Goal: Transaction & Acquisition: Purchase product/service

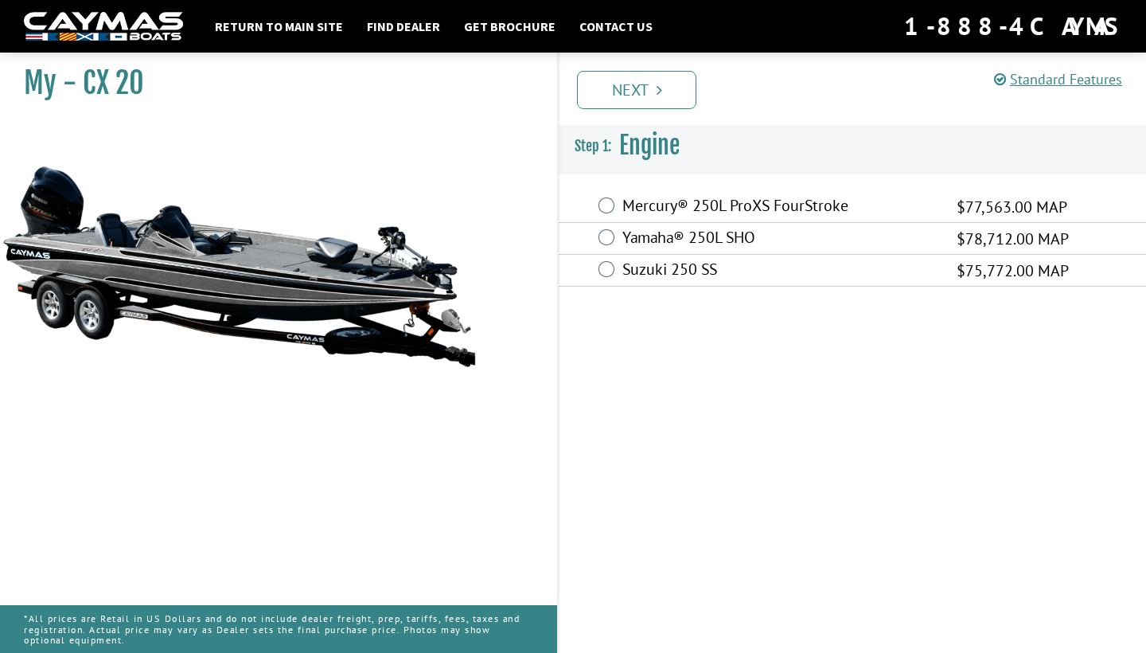
click at [643, 265] on label "Suzuki 250 SS" at bounding box center [779, 270] width 314 height 23
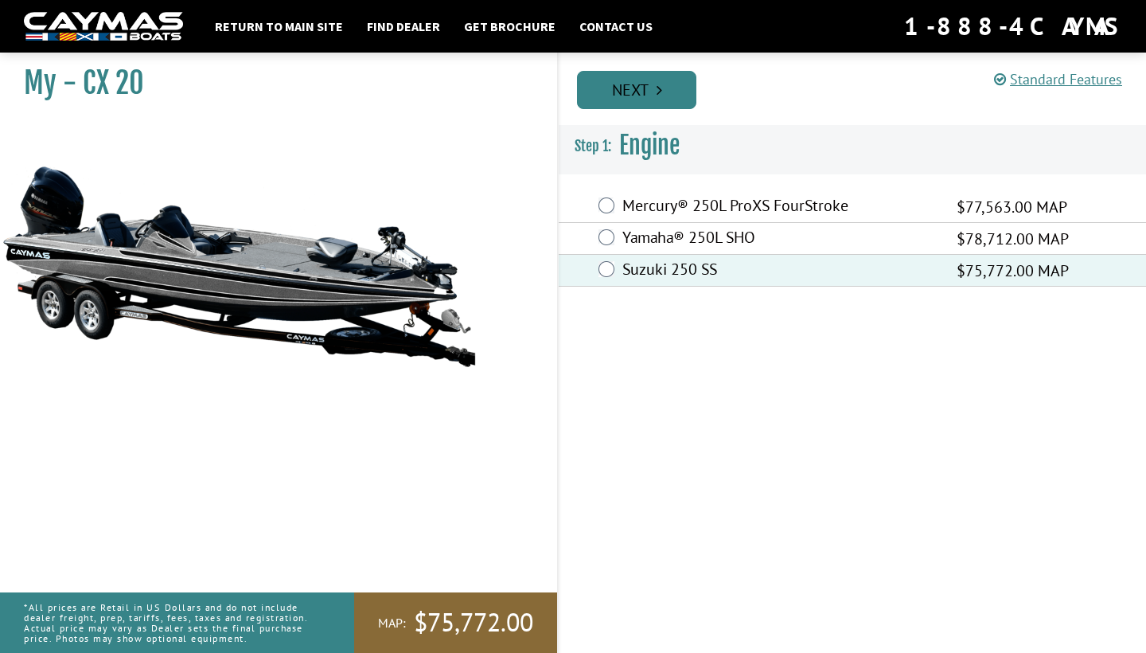
click at [643, 84] on link "Next" at bounding box center [636, 90] width 119 height 38
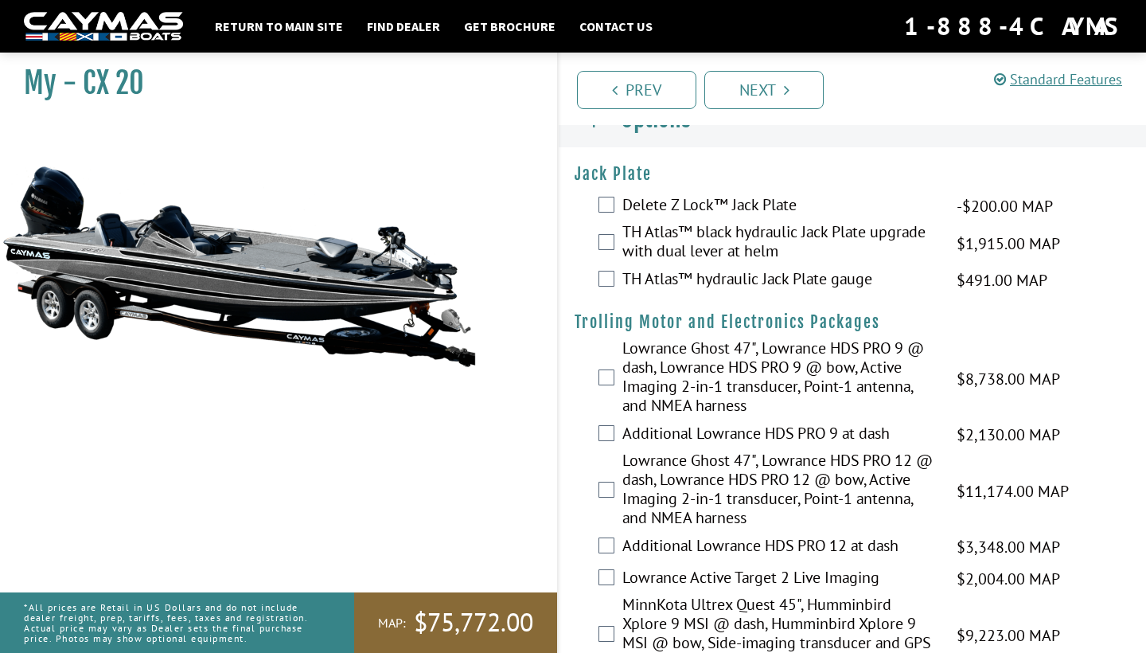
scroll to position [27, 0]
click at [661, 236] on label "TH Atlas™ black hydraulic Jack Plate upgrade with dual lever at helm" at bounding box center [779, 242] width 314 height 42
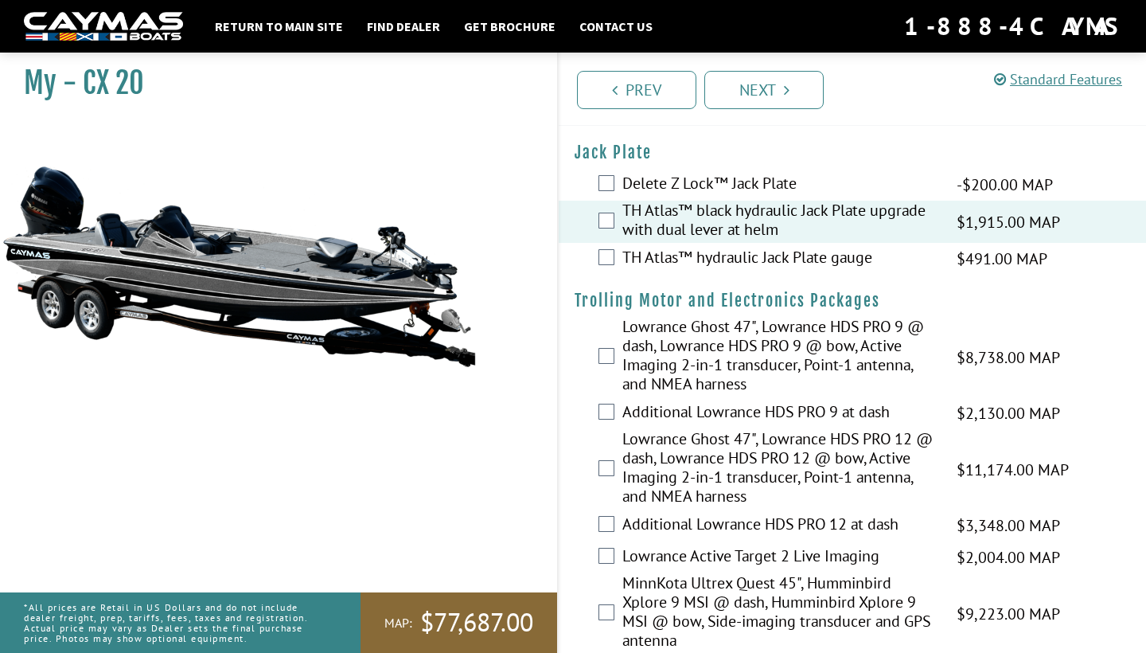
scroll to position [53, 0]
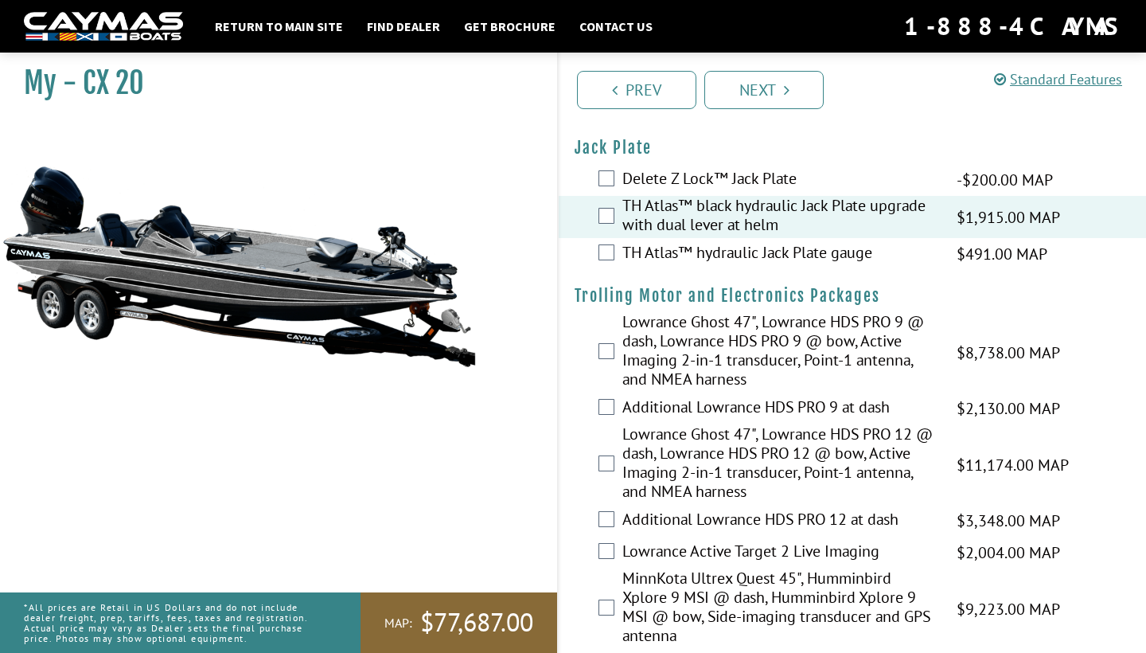
click at [664, 256] on label "TH Atlas™ hydraulic Jack Plate gauge" at bounding box center [779, 254] width 314 height 23
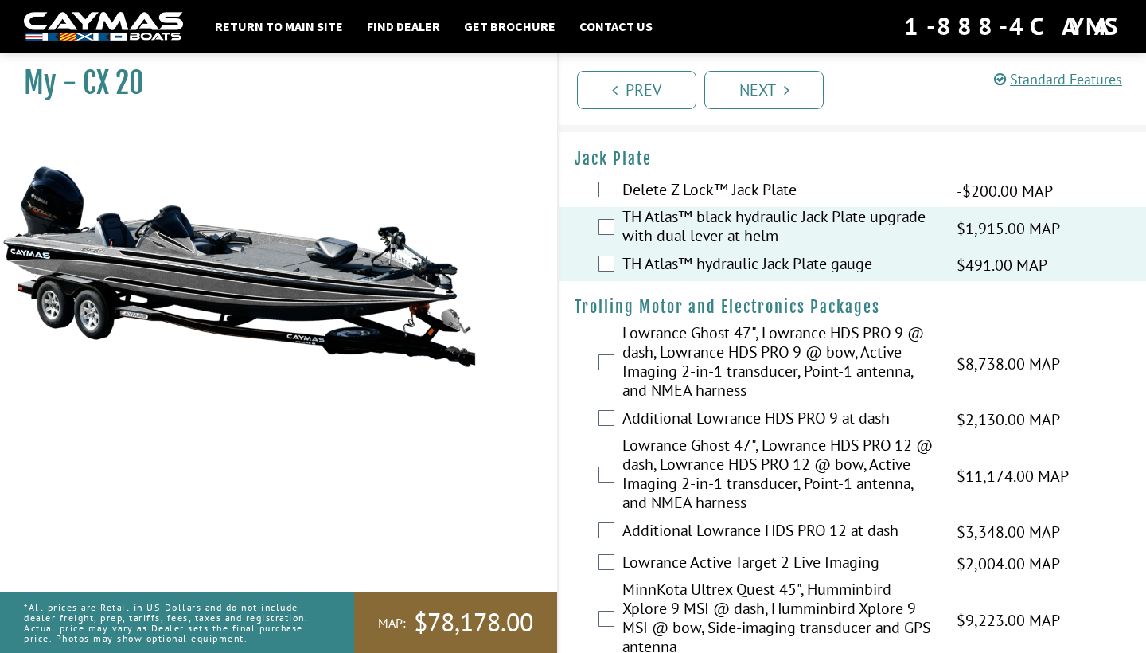
scroll to position [41, 0]
click at [641, 182] on label "Delete Z Lock™ Jack Plate" at bounding box center [779, 192] width 314 height 23
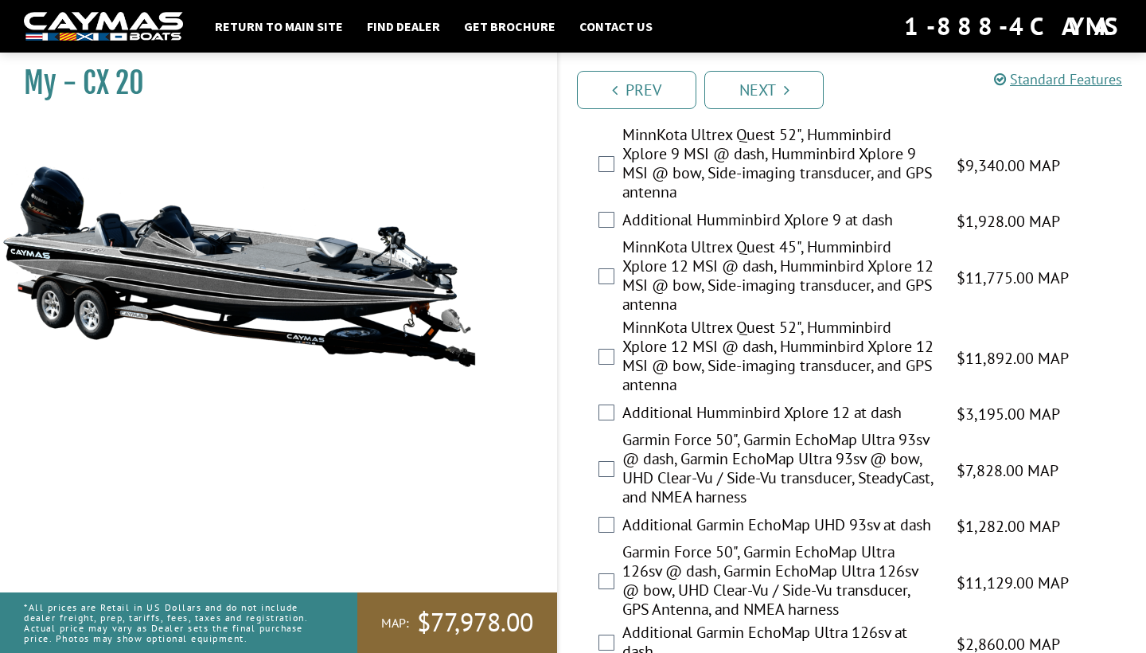
scroll to position [577, 0]
click at [687, 278] on label "MinnKota Ultrex Quest 45", Humminbird Xplore 12 MSI @ dash, Humminbird Xplore 1…" at bounding box center [779, 276] width 314 height 80
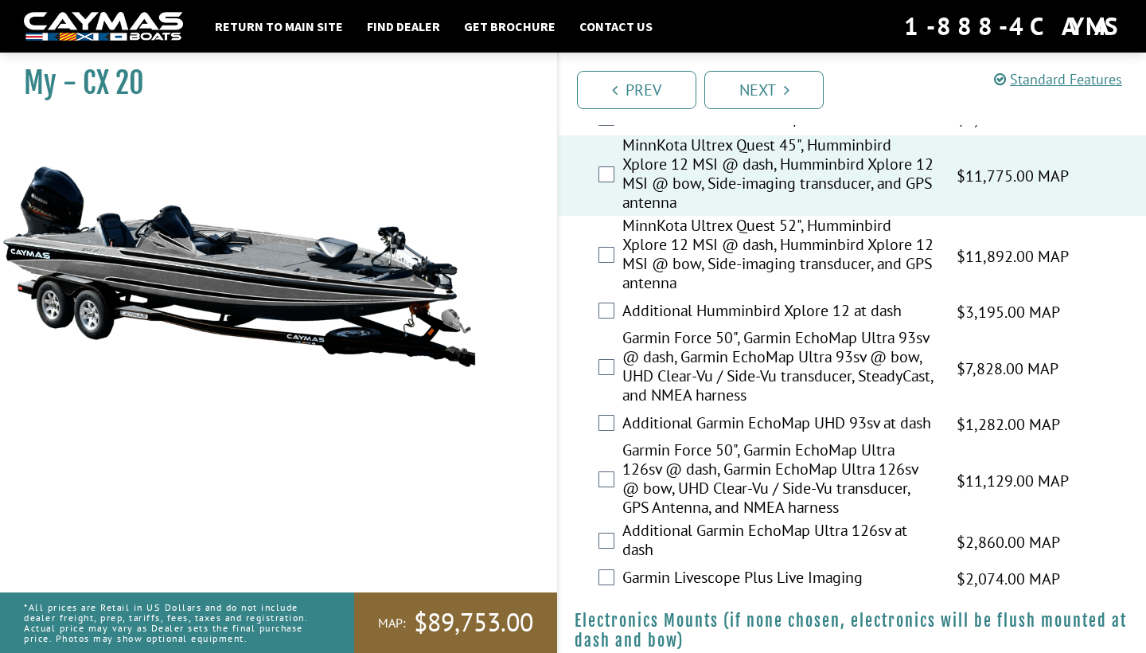
scroll to position [692, 0]
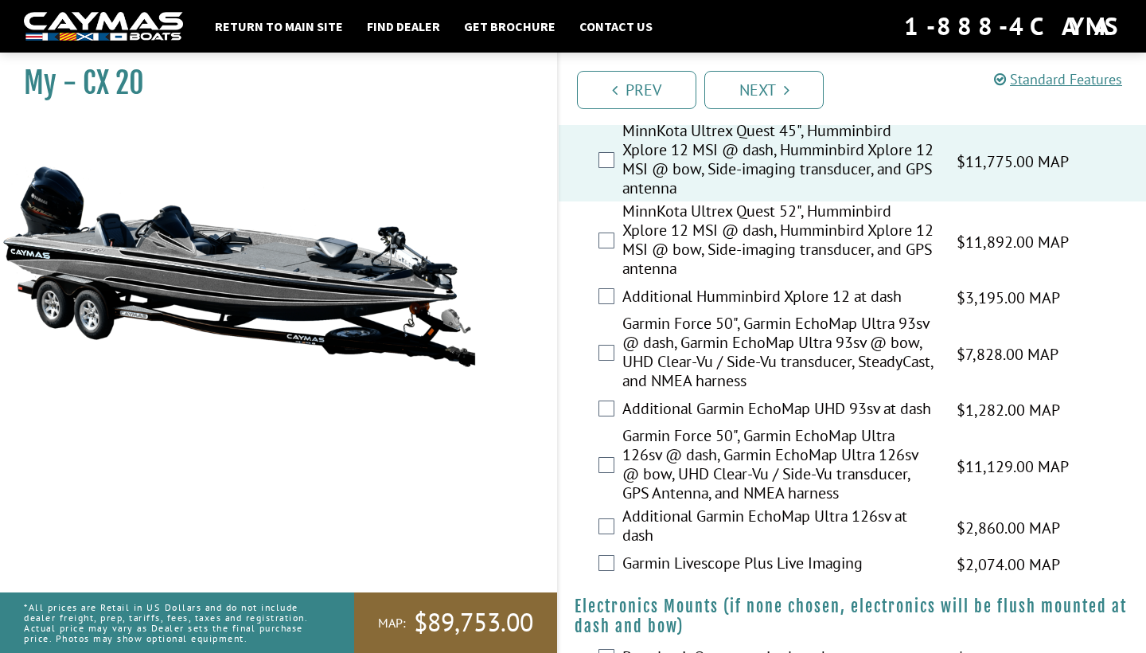
click at [681, 251] on label "MinnKota Ultrex Quest 52", Humminbird Xplore 12 MSI @ dash, Humminbird Xplore 1…" at bounding box center [779, 241] width 314 height 80
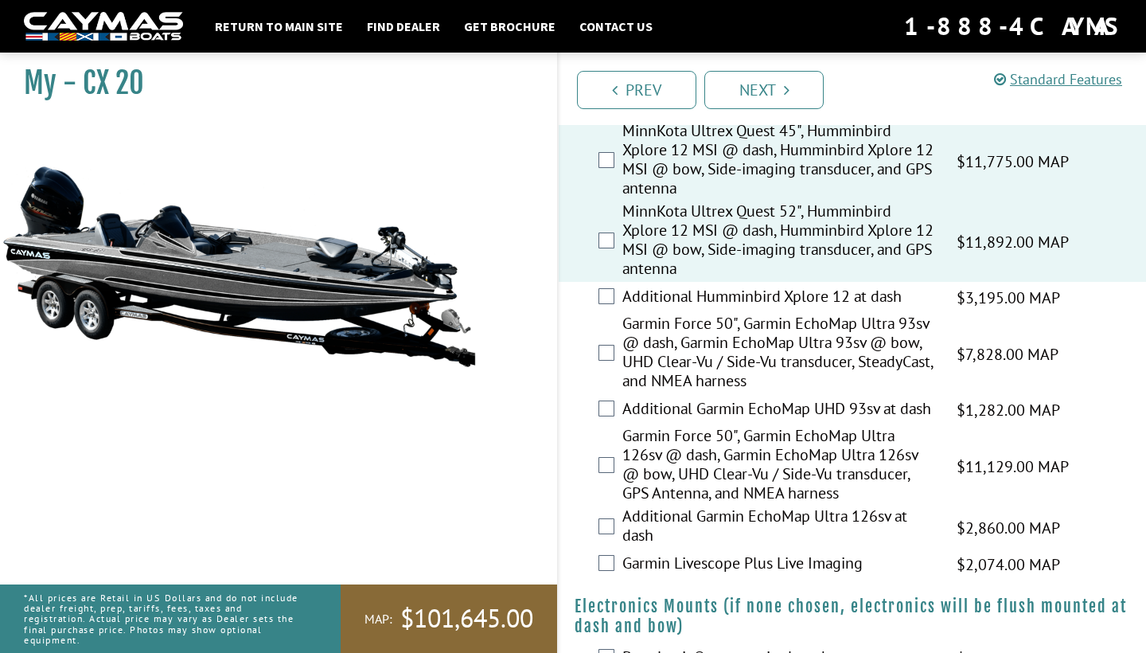
click at [678, 177] on label "MinnKota Ultrex Quest 45", Humminbird Xplore 12 MSI @ dash, Humminbird Xplore 1…" at bounding box center [779, 161] width 314 height 80
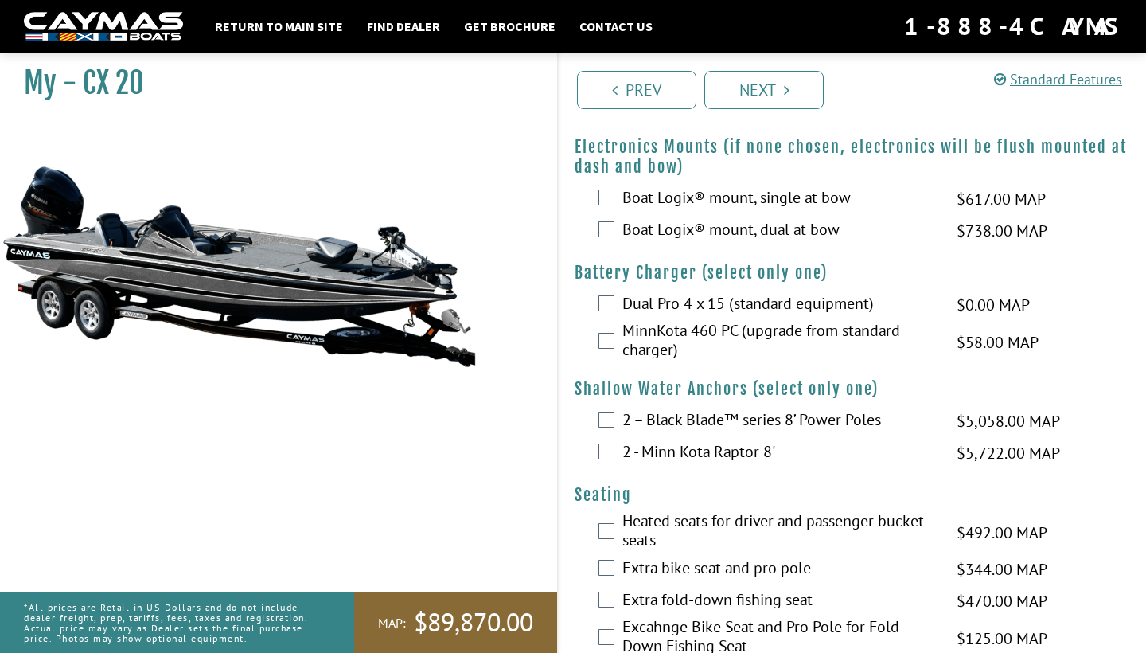
scroll to position [1157, 0]
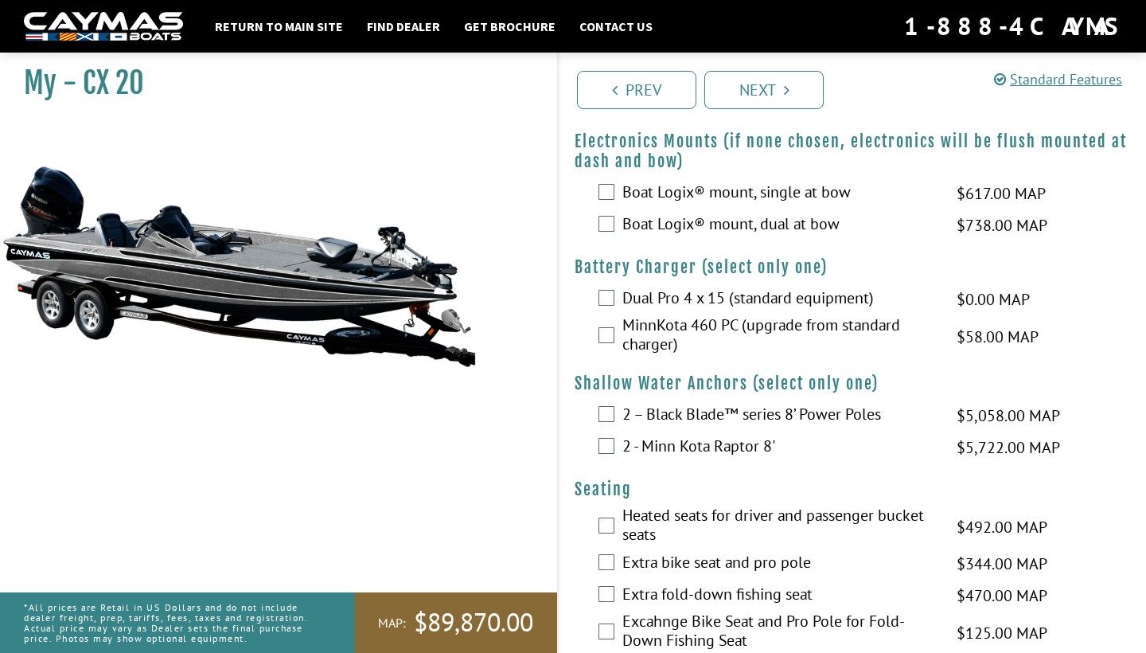
click at [680, 308] on label "Dual Pro 4 x 15 (standard equipment)" at bounding box center [779, 299] width 314 height 23
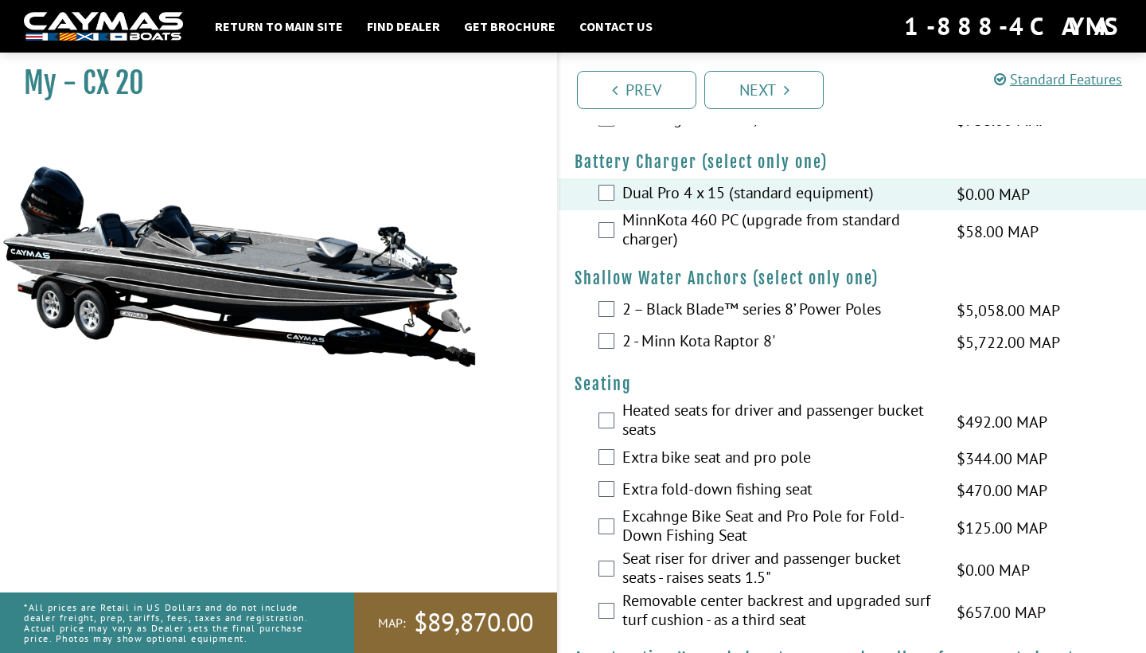
scroll to position [1273, 0]
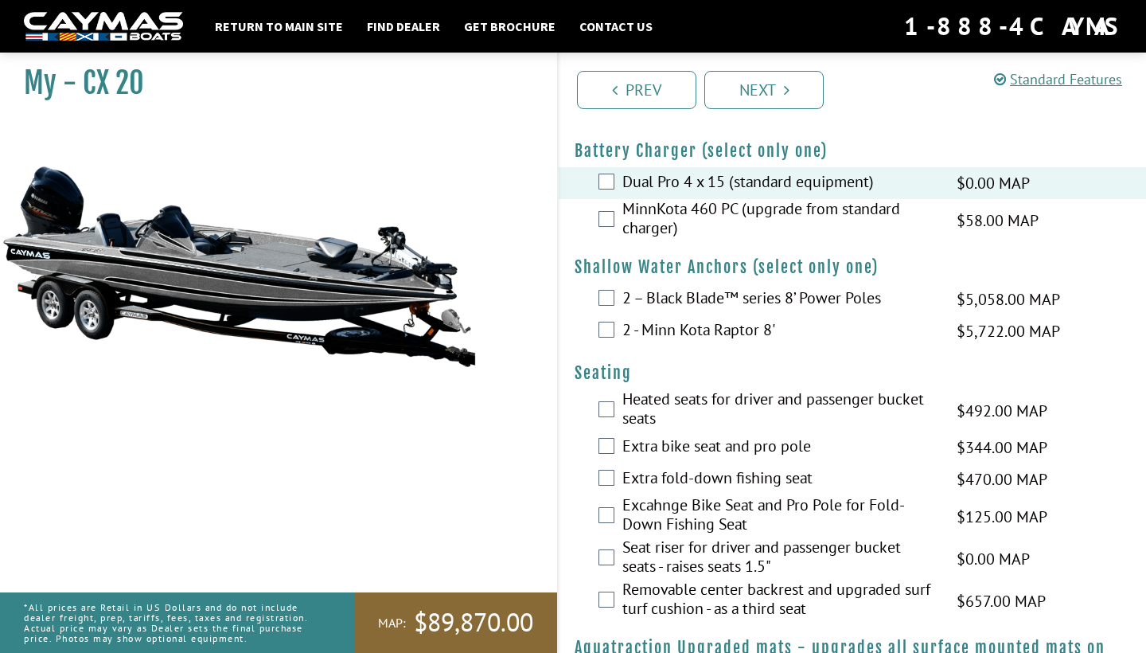
click at [680, 307] on label "2 – Black Blade™ series 8’ Power Poles" at bounding box center [779, 299] width 314 height 23
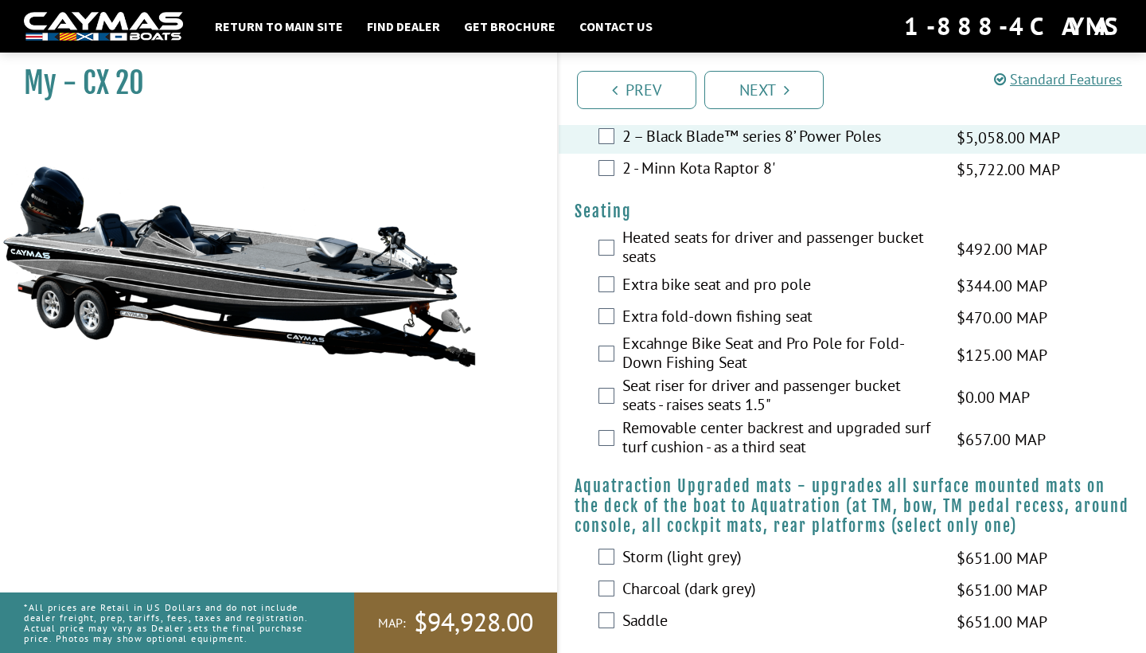
scroll to position [1436, 0]
click at [670, 252] on label "Heated seats for driver and passenger bucket seats" at bounding box center [779, 248] width 314 height 42
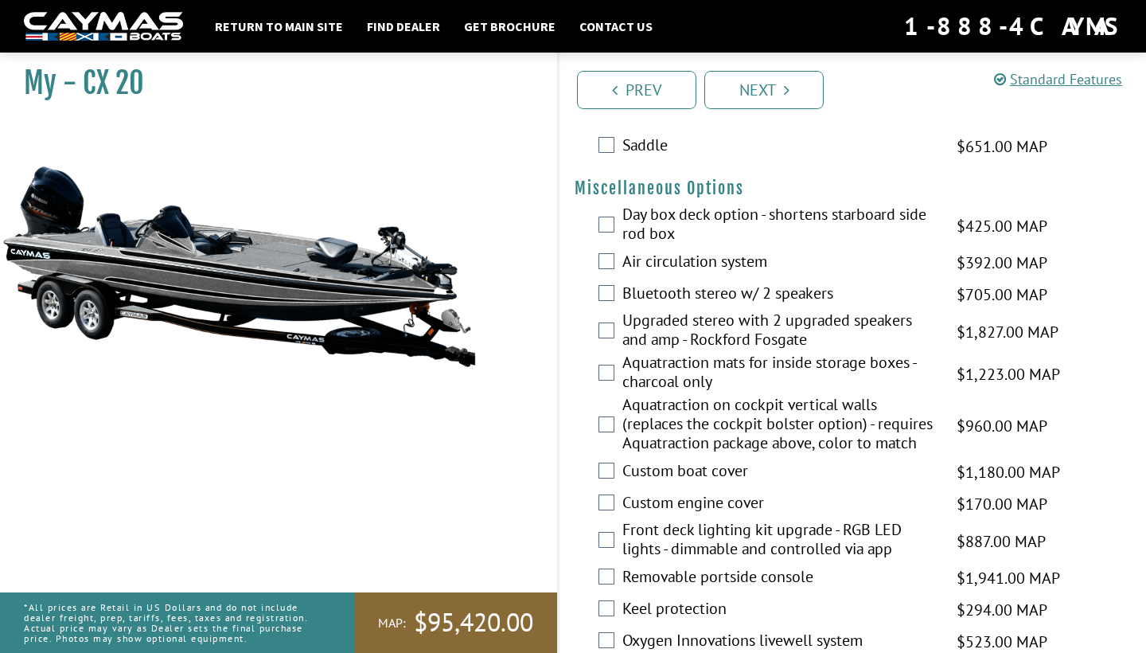
scroll to position [1913, 0]
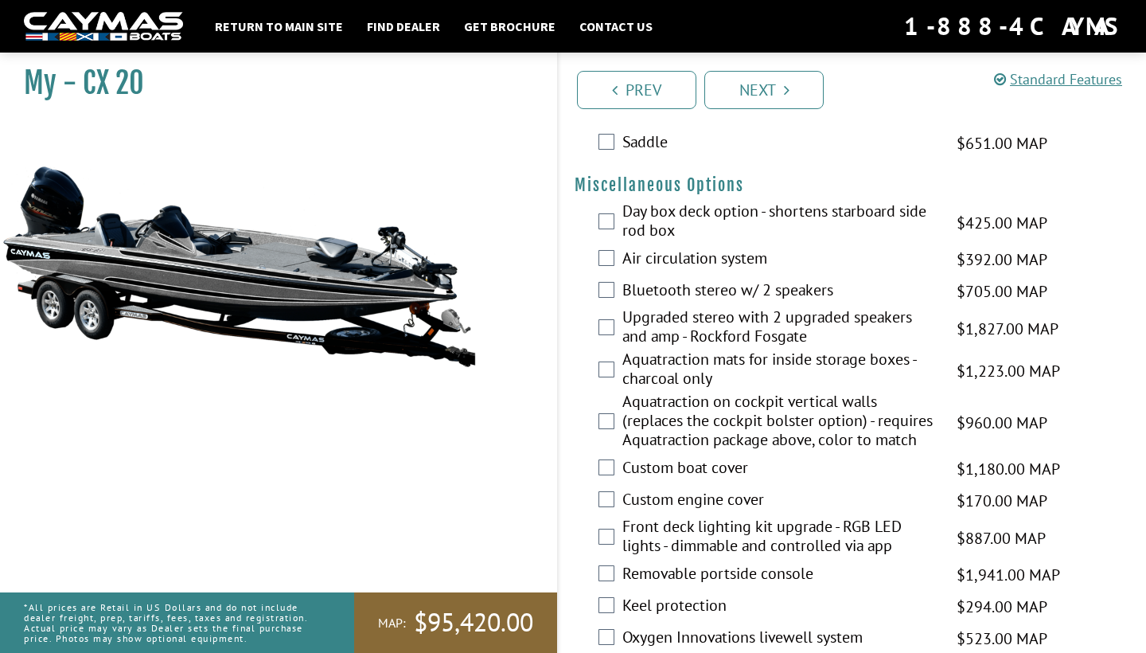
click at [664, 226] on label "Day box deck option - shortens starboard side rod box" at bounding box center [779, 222] width 314 height 42
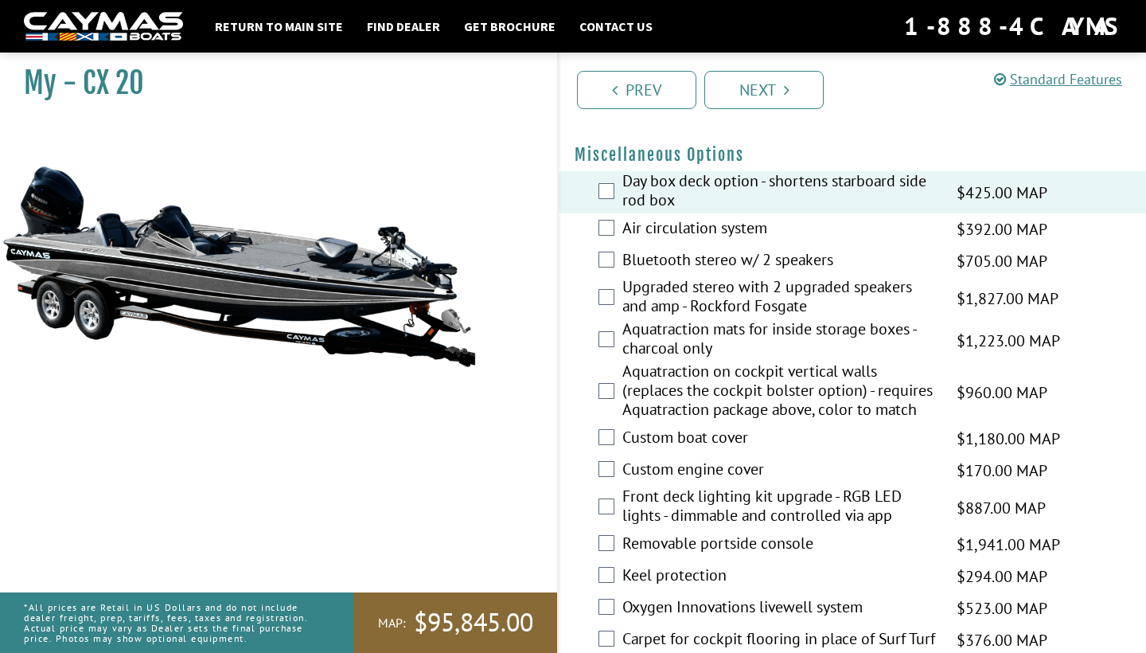
scroll to position [1946, 0]
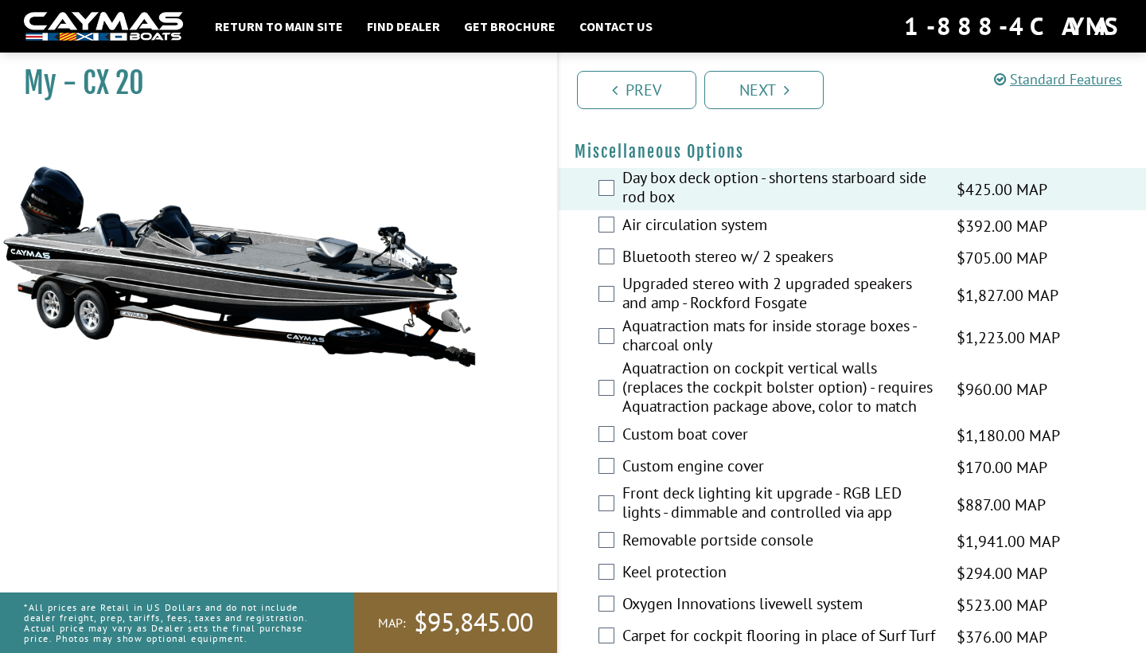
click at [662, 237] on label "Air circulation system" at bounding box center [779, 226] width 314 height 23
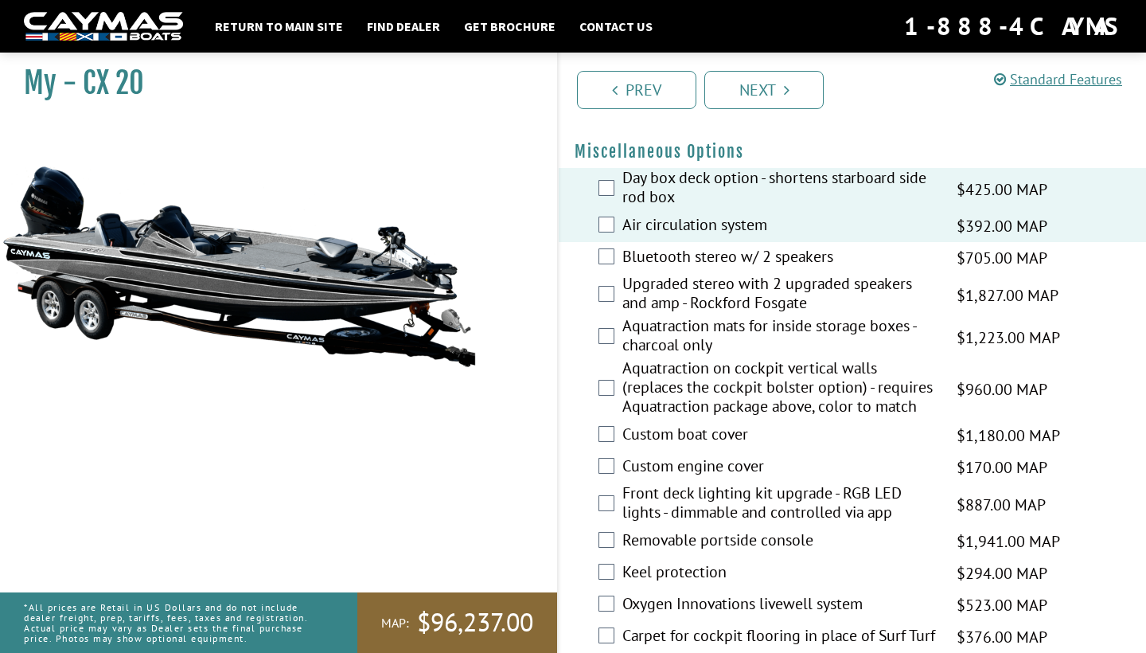
click at [661, 267] on label "Bluetooth stereo w/ 2 speakers" at bounding box center [779, 258] width 314 height 23
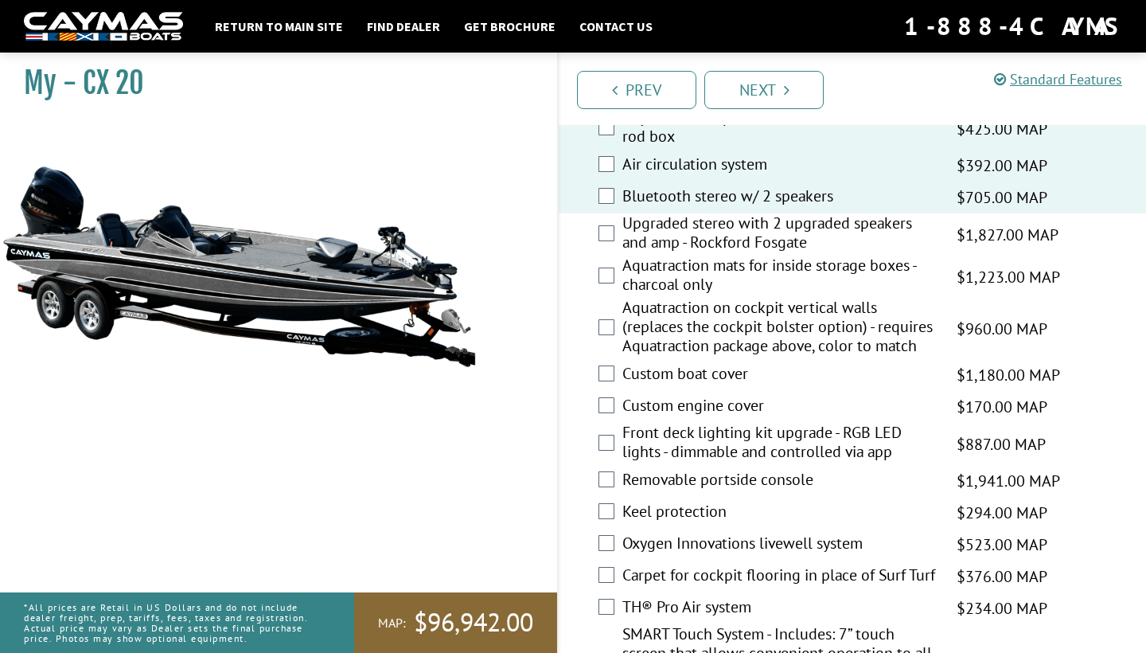
scroll to position [2010, 0]
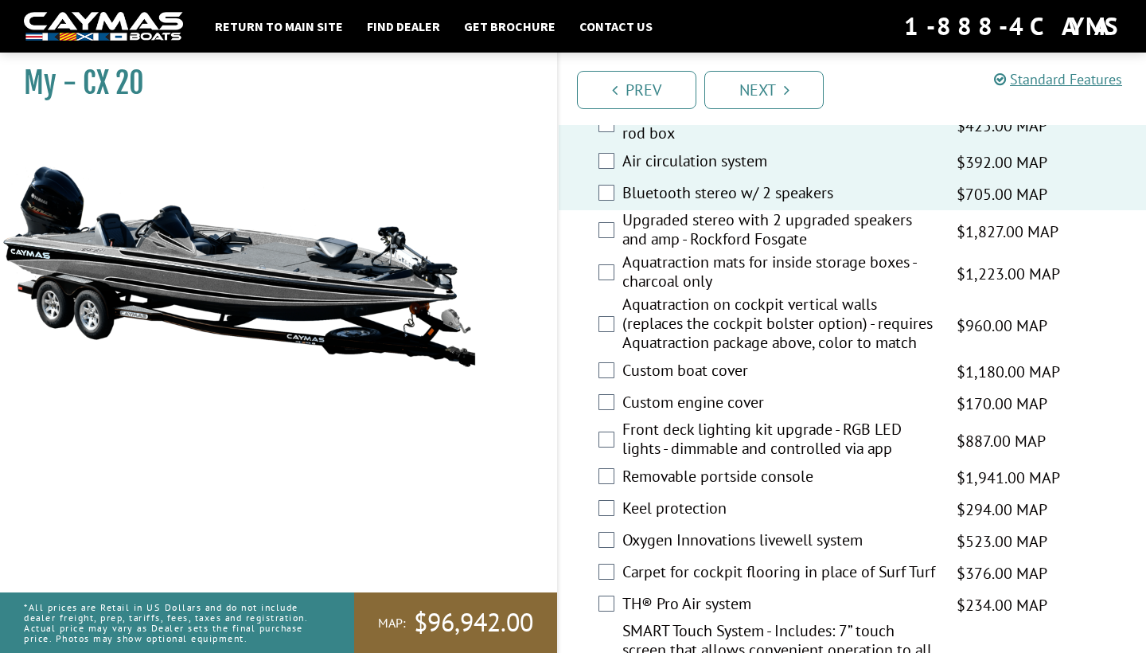
click at [672, 286] on label "Aquatraction mats for inside storage boxes - charcoal only" at bounding box center [779, 273] width 314 height 42
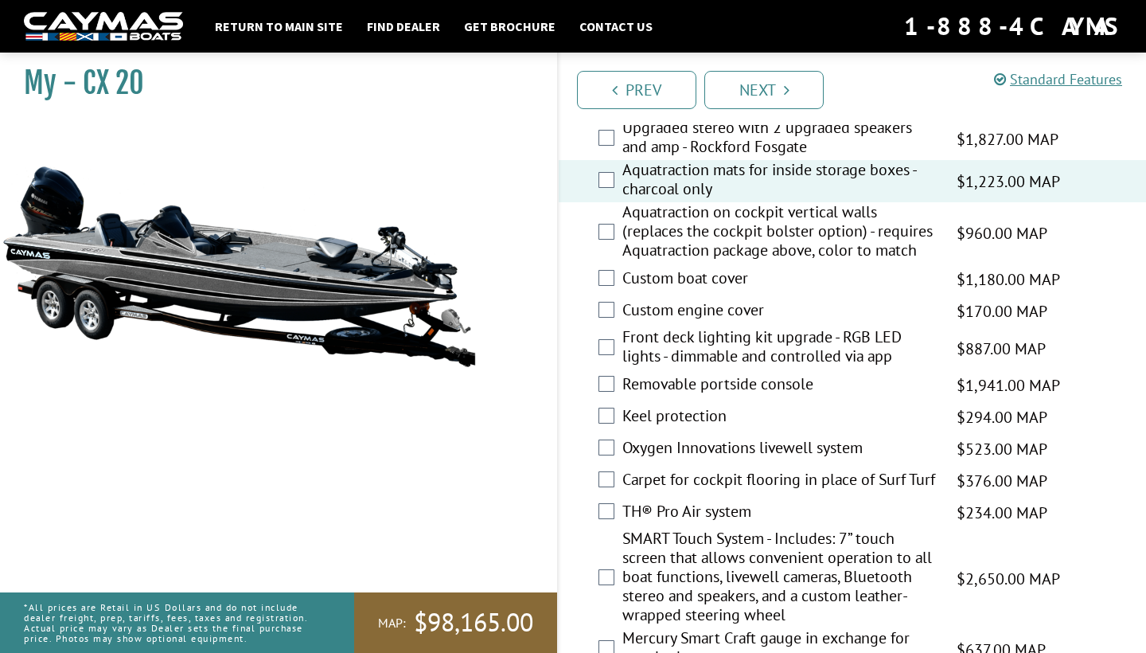
scroll to position [2126, 0]
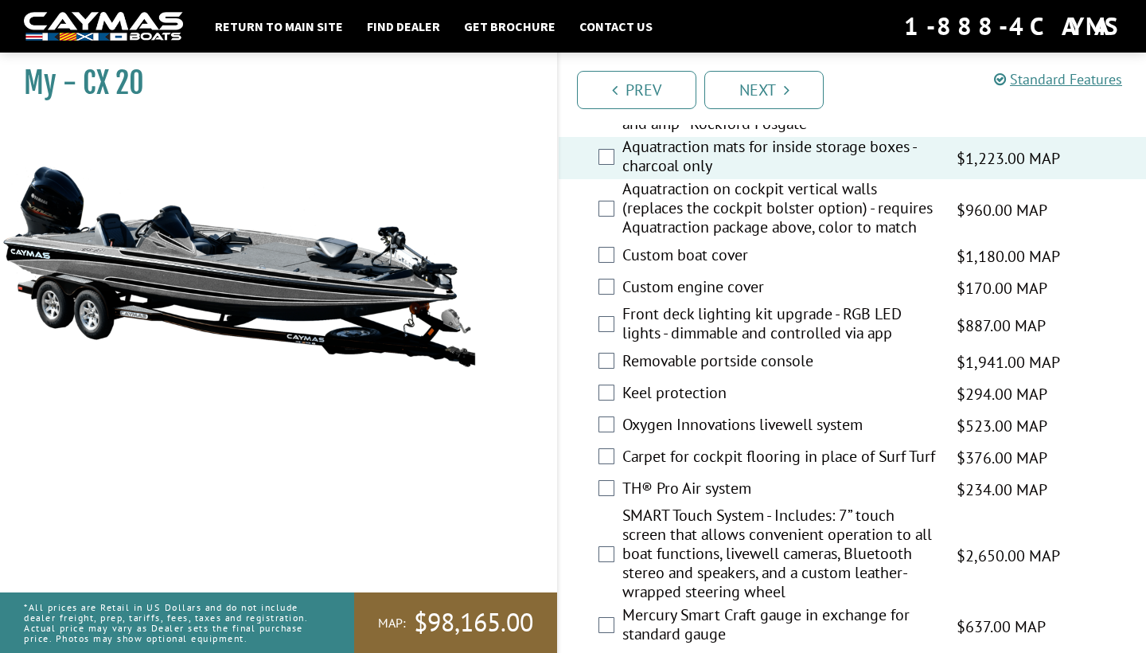
click at [680, 268] on label "Custom boat cover" at bounding box center [779, 256] width 314 height 23
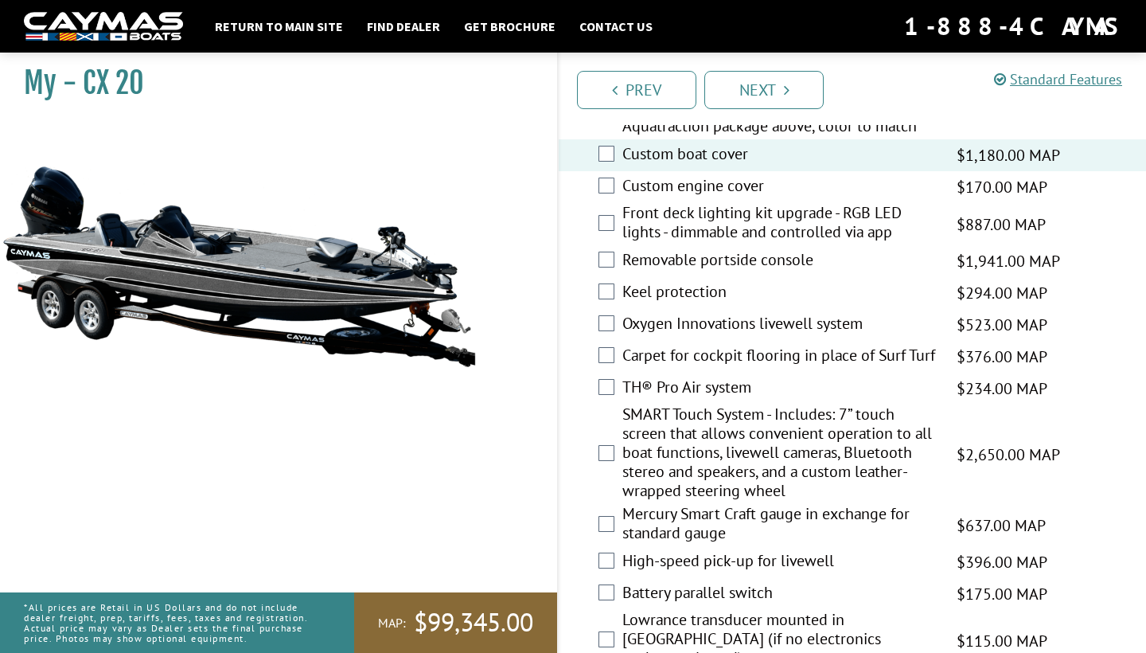
scroll to position [2229, 1]
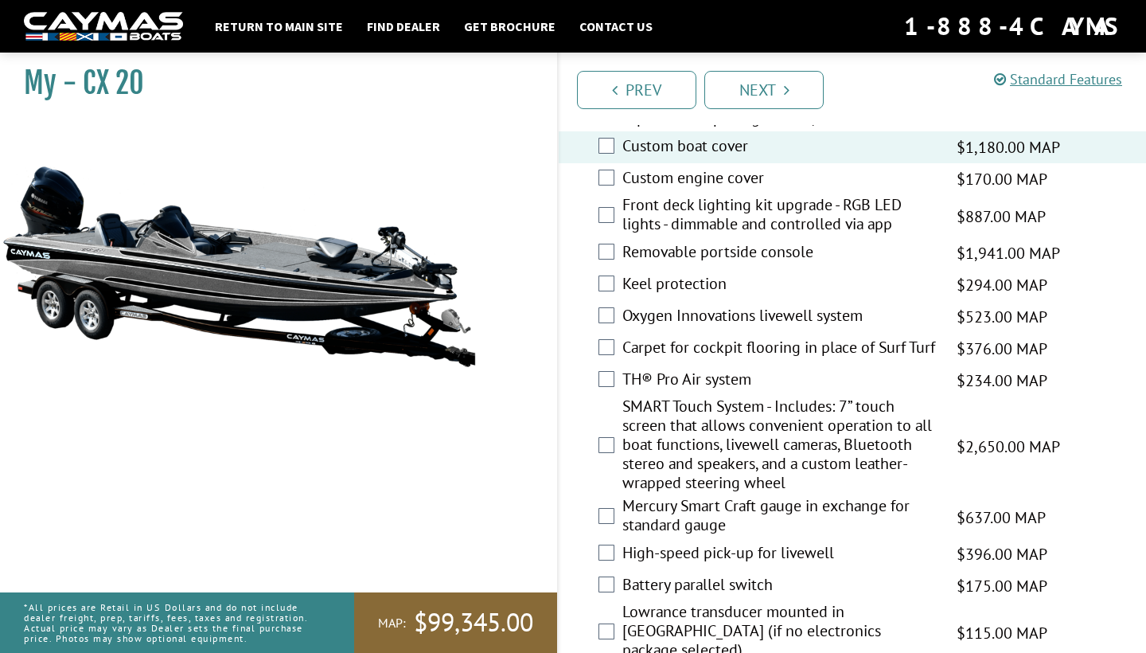
click at [668, 293] on label "Keel protection" at bounding box center [779, 285] width 314 height 23
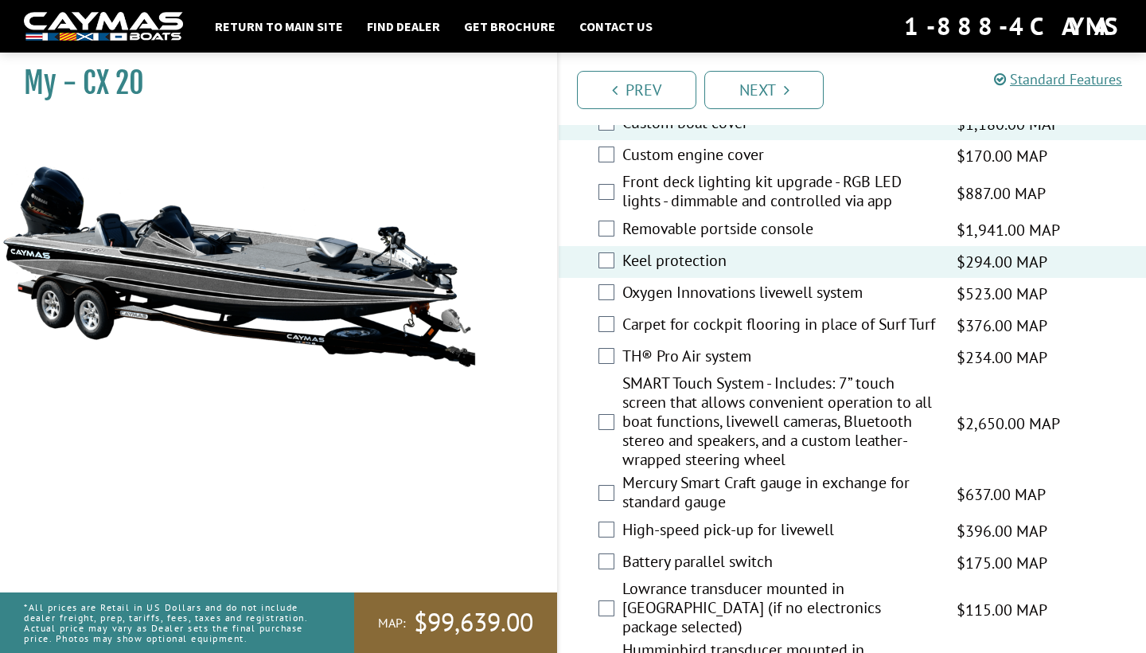
scroll to position [2258, 0]
click at [664, 305] on label "Oxygen Innovations livewell system" at bounding box center [779, 293] width 314 height 23
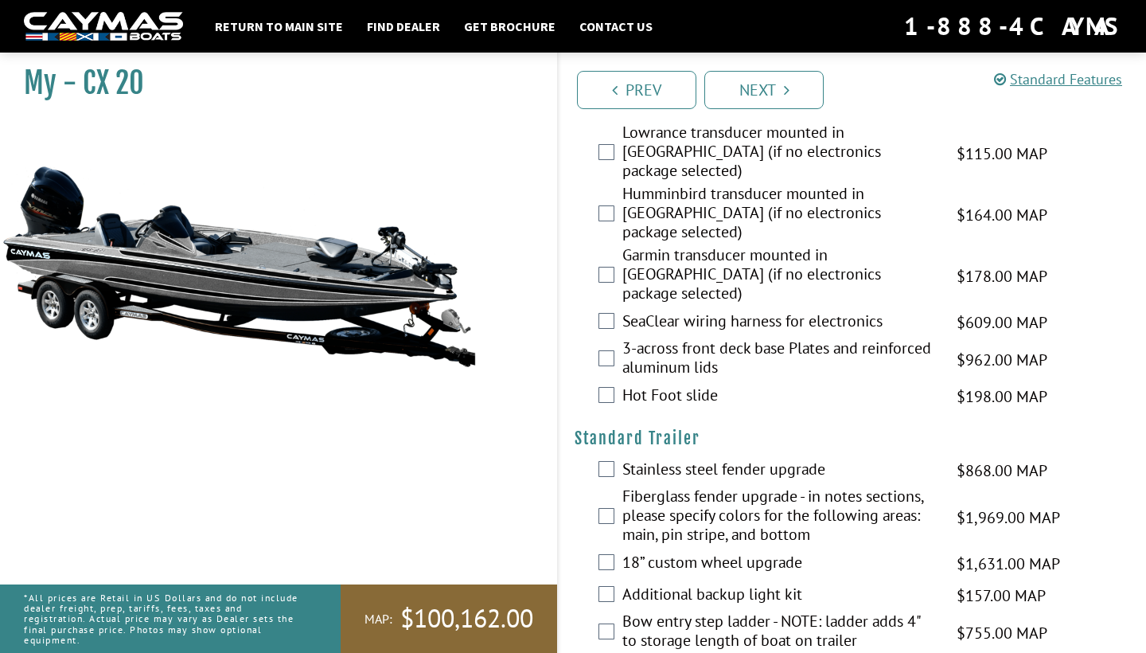
scroll to position [2714, 0]
click at [642, 310] on label "SeaClear wiring harness for electronics" at bounding box center [779, 321] width 314 height 23
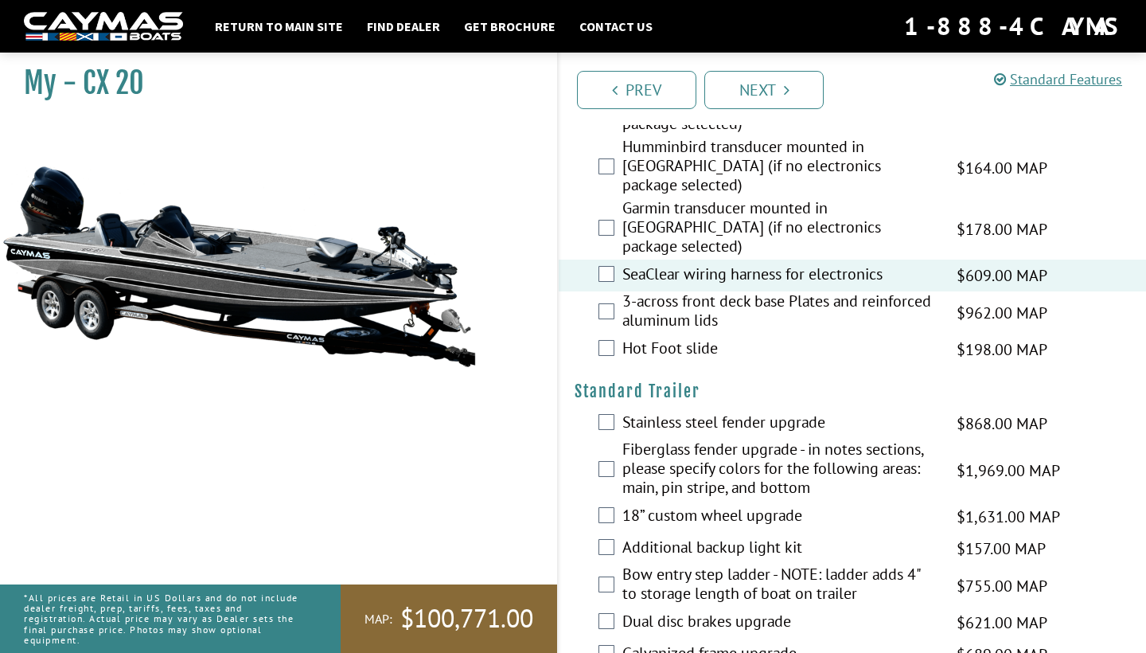
scroll to position [2762, 0]
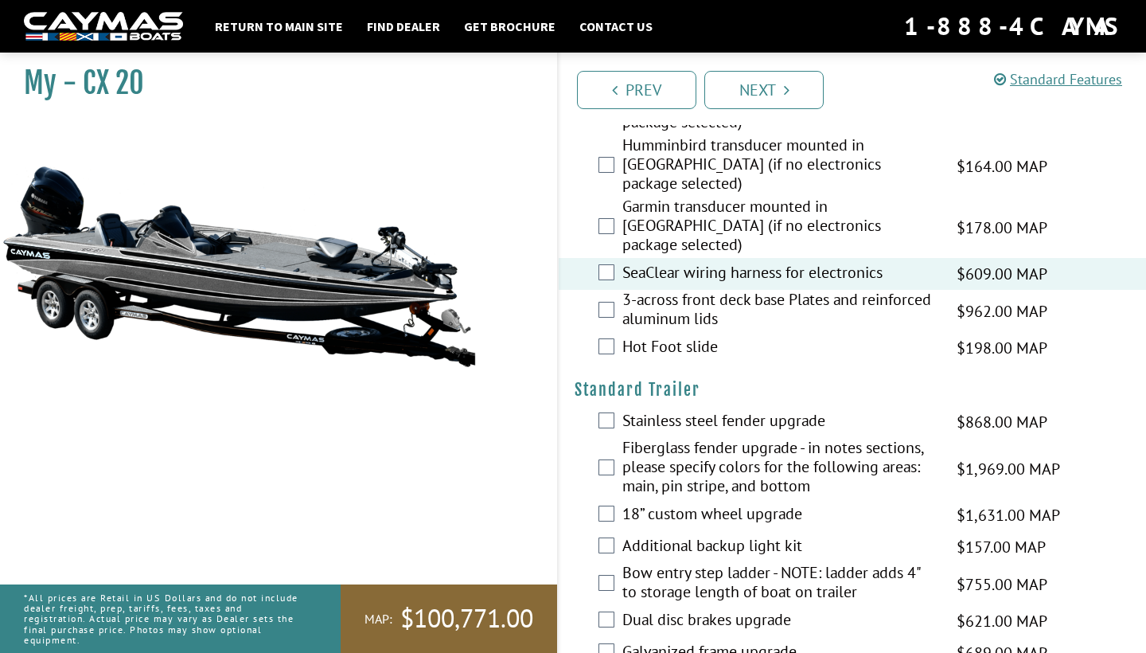
click at [653, 337] on label "Hot Foot slide" at bounding box center [779, 348] width 314 height 23
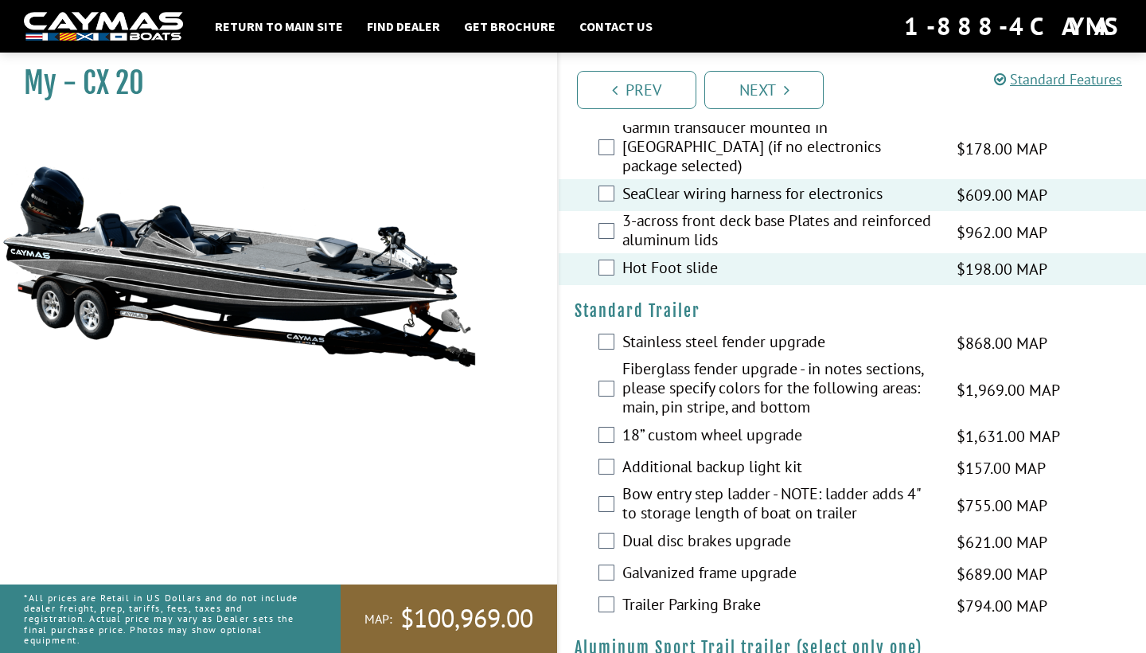
scroll to position [2844, 0]
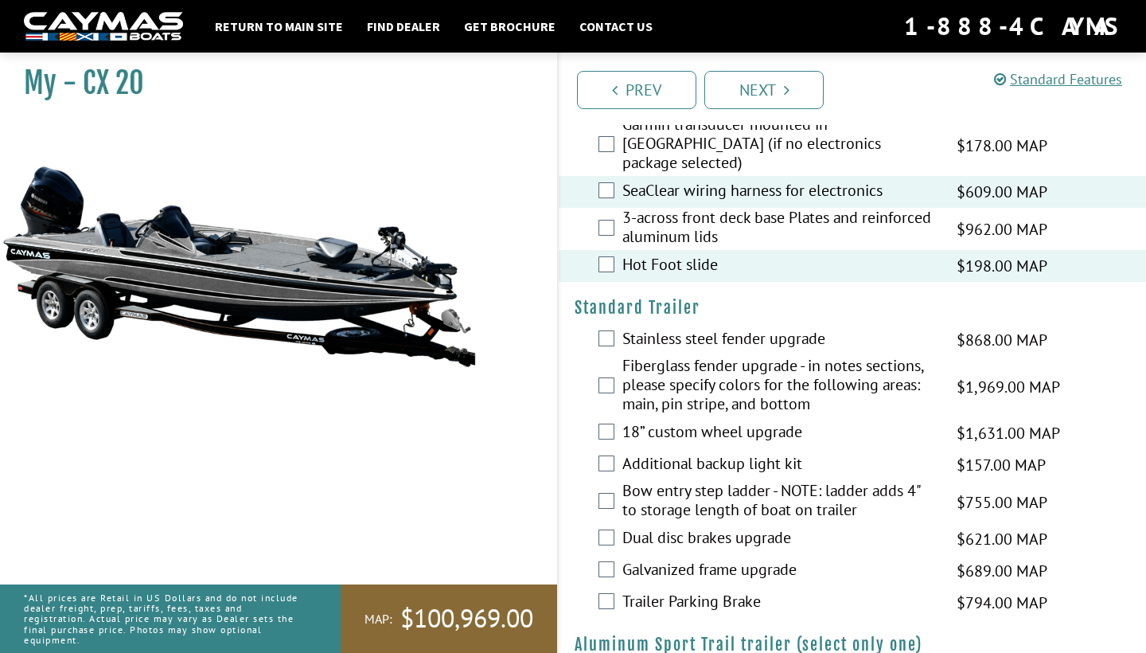
click at [650, 329] on label "Stainless steel fender upgrade" at bounding box center [779, 340] width 314 height 23
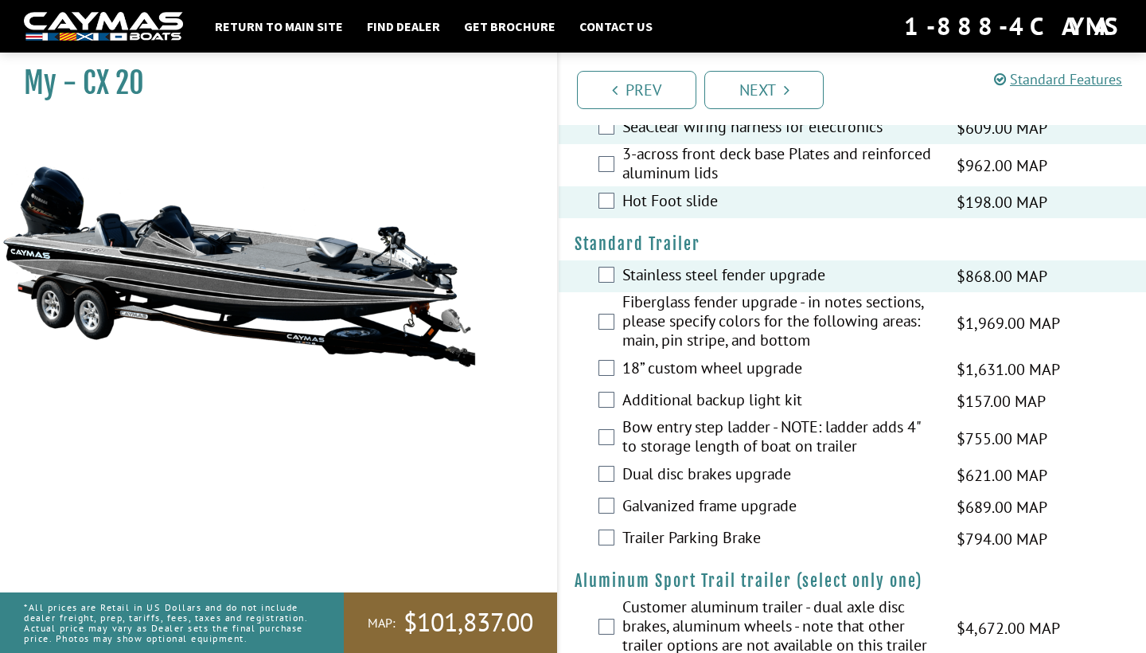
scroll to position [2907, 0]
click at [653, 359] on label "18” custom wheel upgrade" at bounding box center [779, 370] width 314 height 23
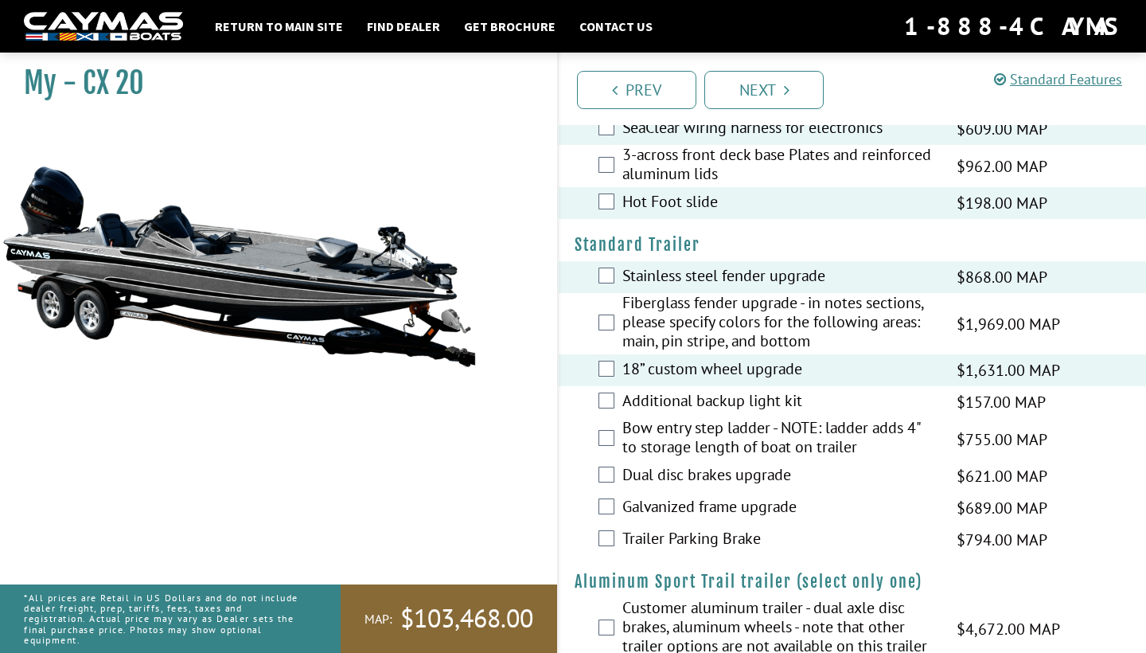
click at [658, 391] on label "Additional backup light kit" at bounding box center [779, 402] width 314 height 23
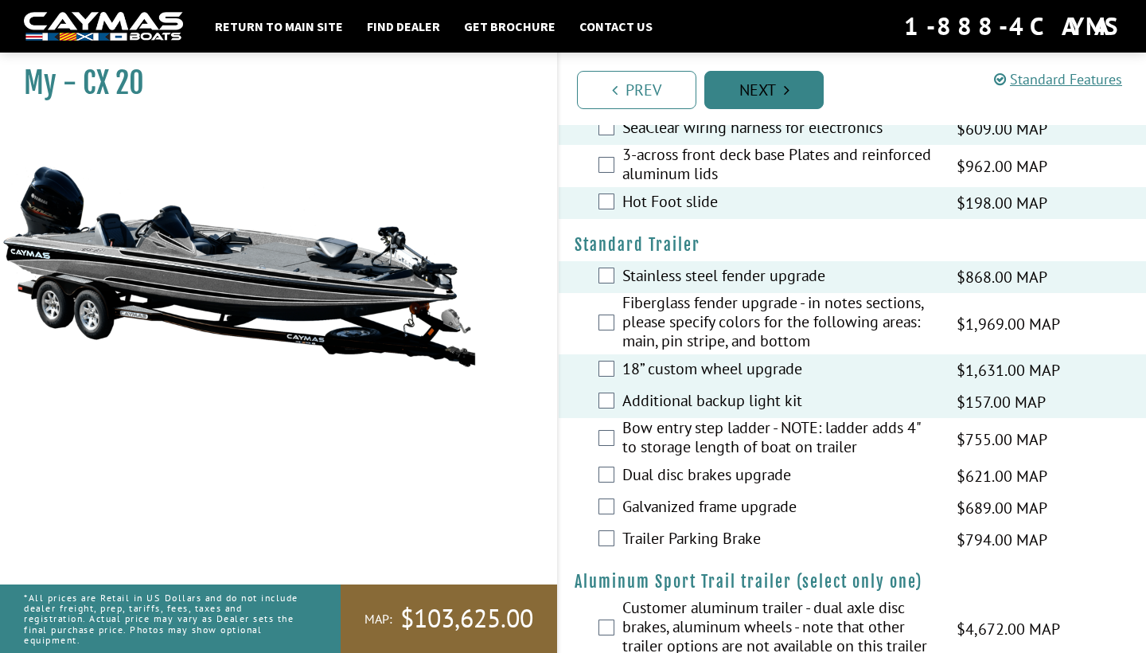
click at [758, 83] on link "Next" at bounding box center [763, 90] width 119 height 38
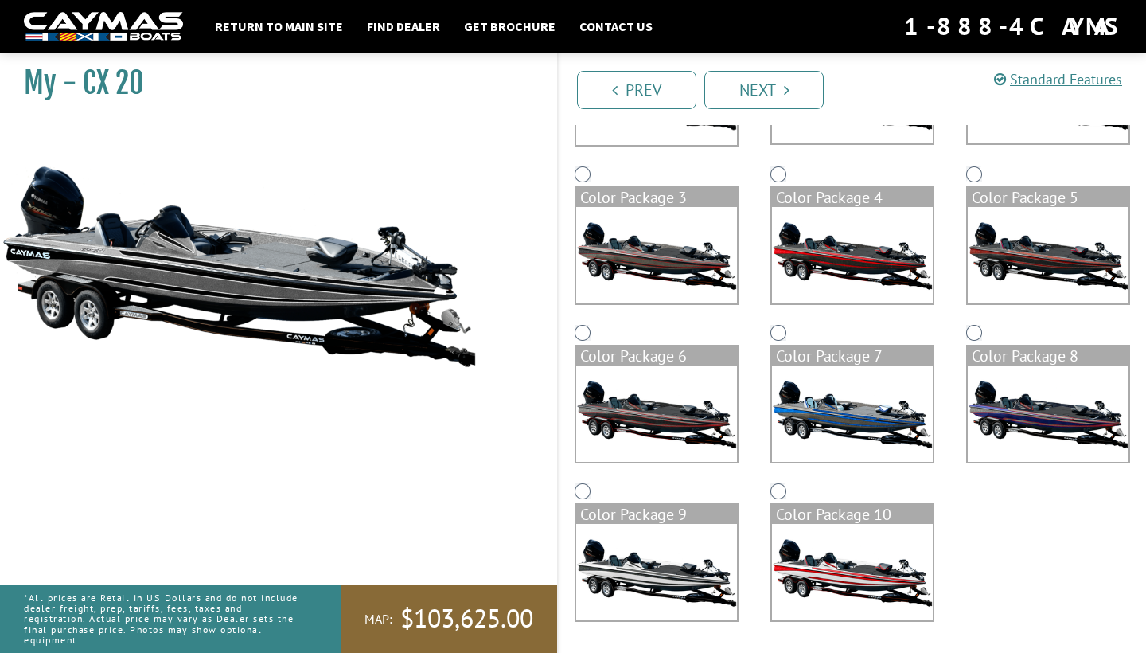
scroll to position [259, 0]
click at [651, 418] on img at bounding box center [656, 413] width 161 height 96
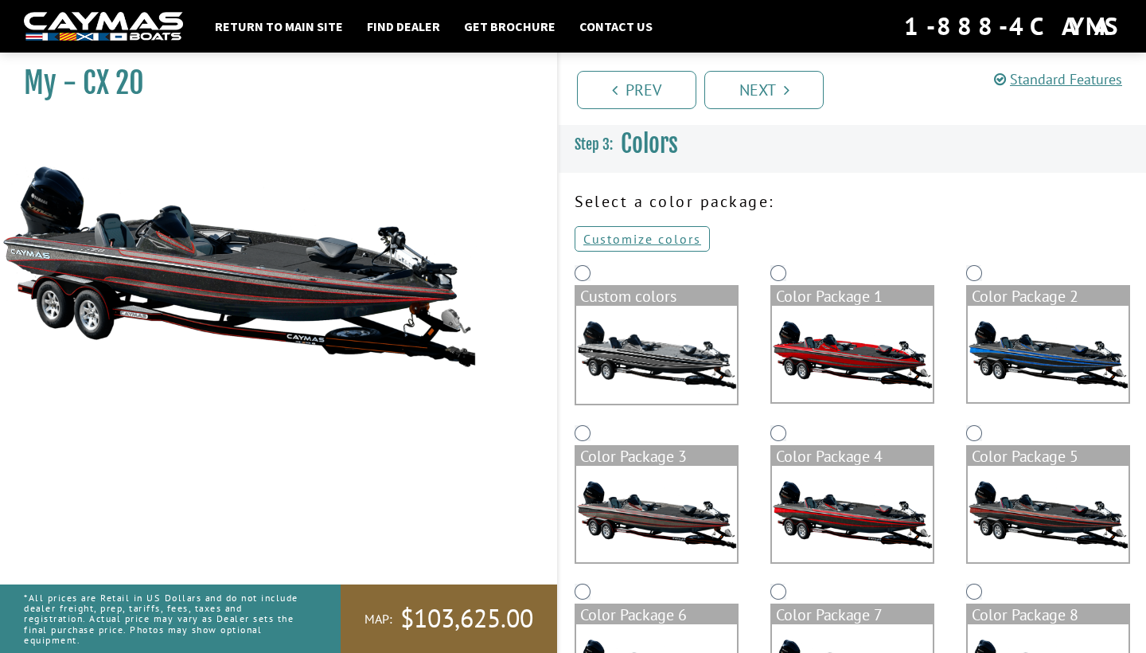
scroll to position [0, 0]
click at [653, 323] on img at bounding box center [656, 355] width 161 height 98
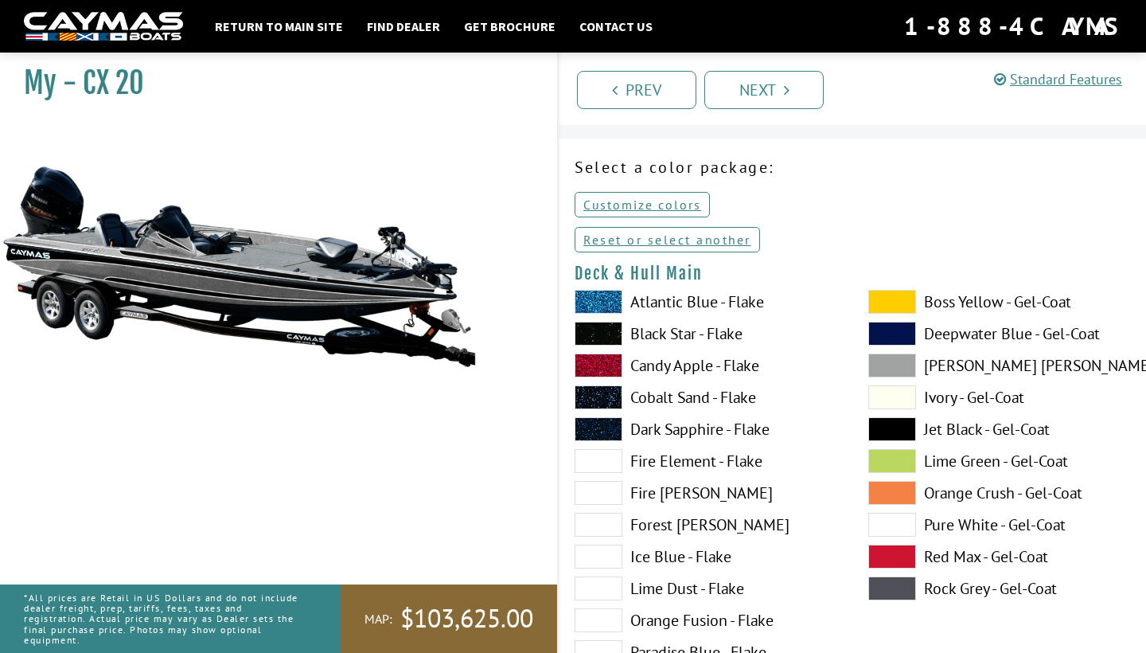
scroll to position [37, 0]
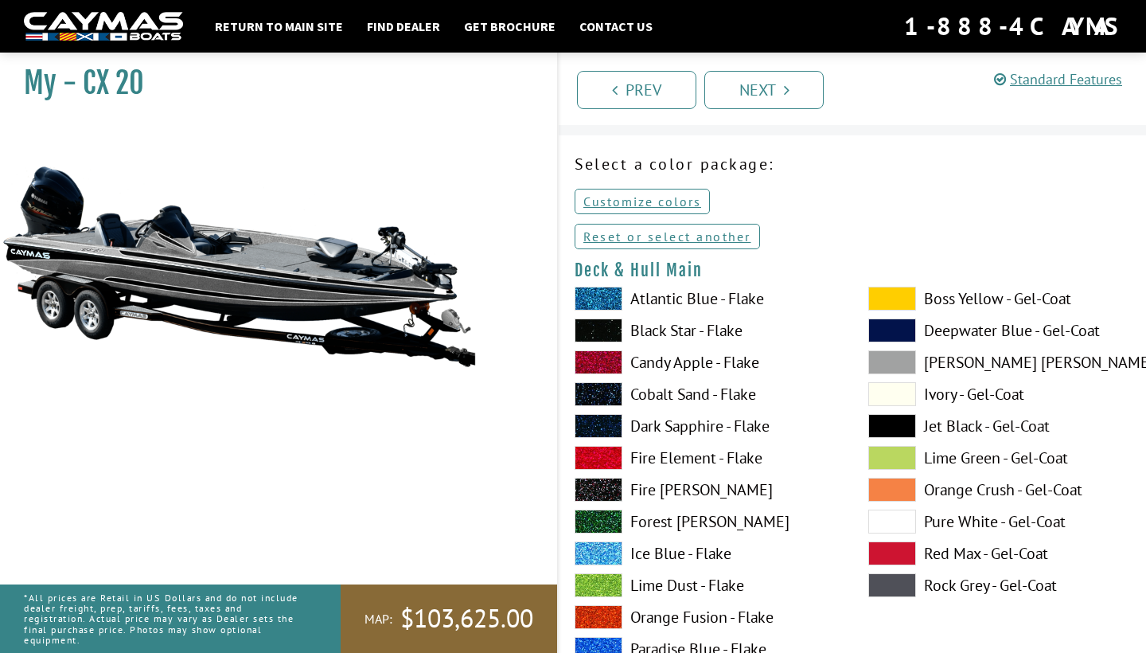
click at [604, 296] on span at bounding box center [599, 298] width 48 height 24
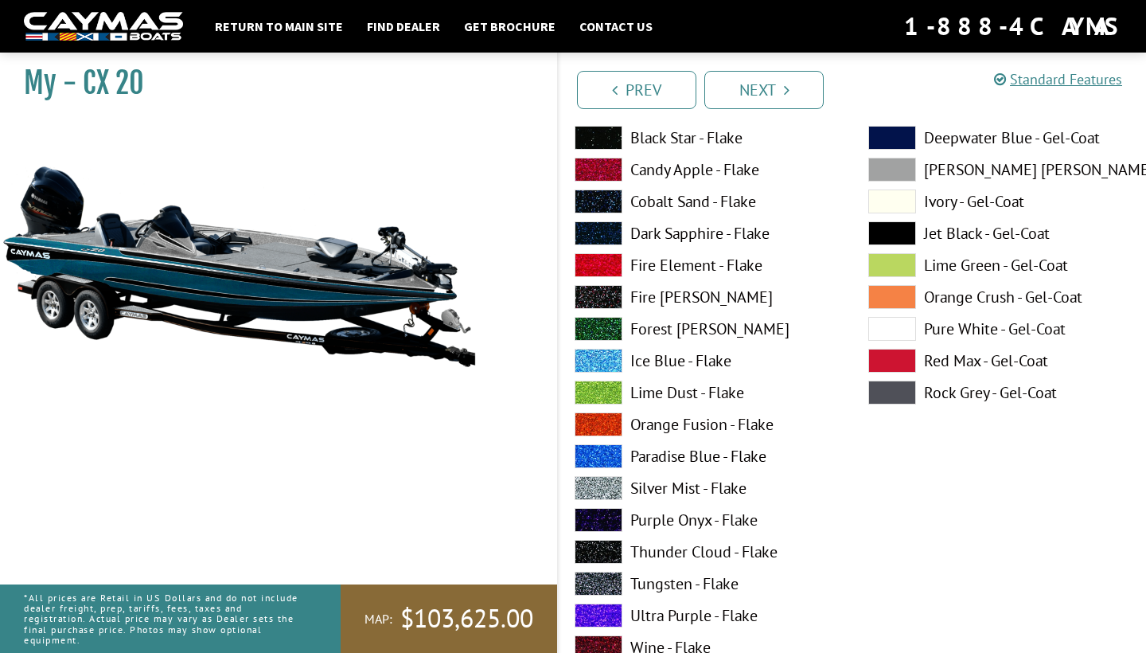
scroll to position [232, 0]
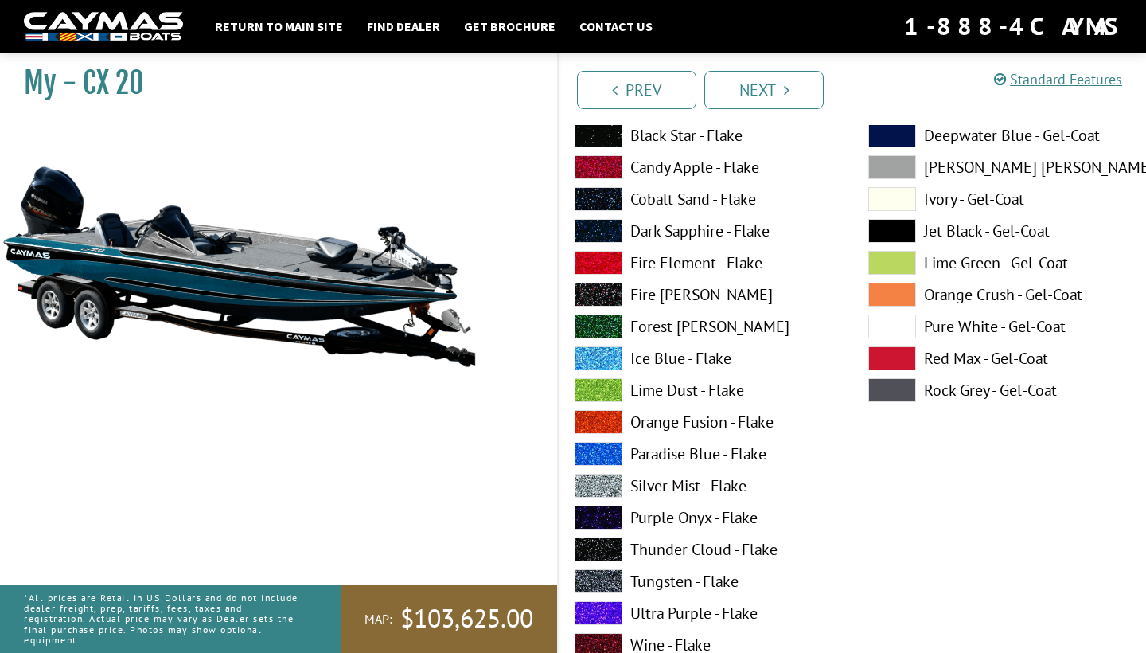
click at [650, 453] on label "Paradise Blue - Flake" at bounding box center [706, 454] width 262 height 24
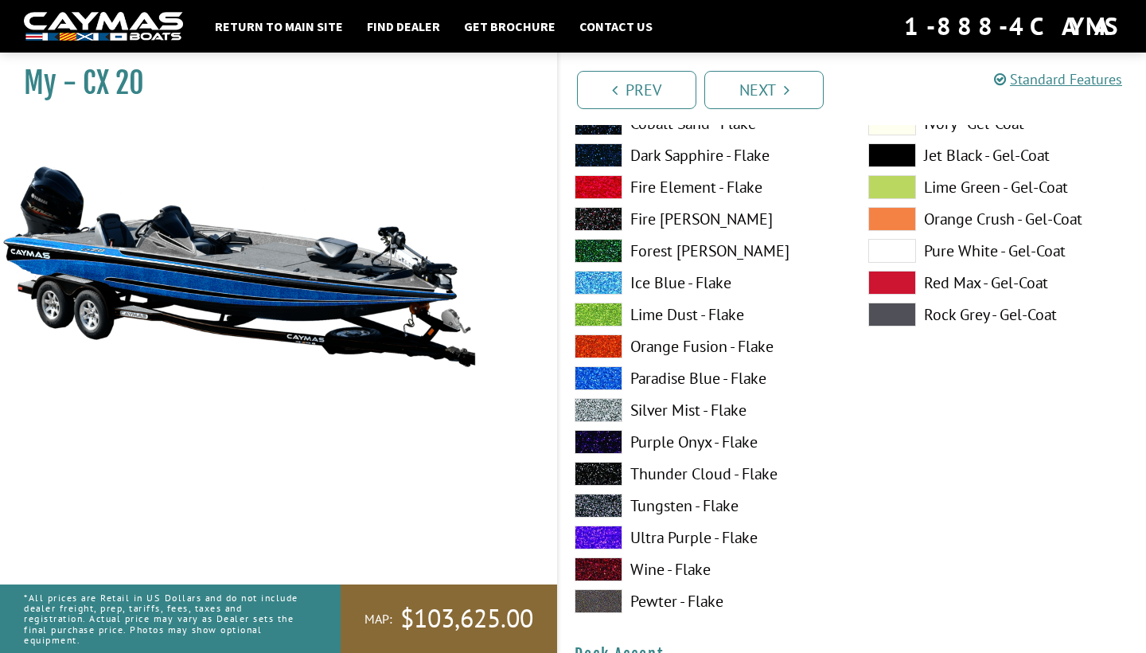
scroll to position [311, 0]
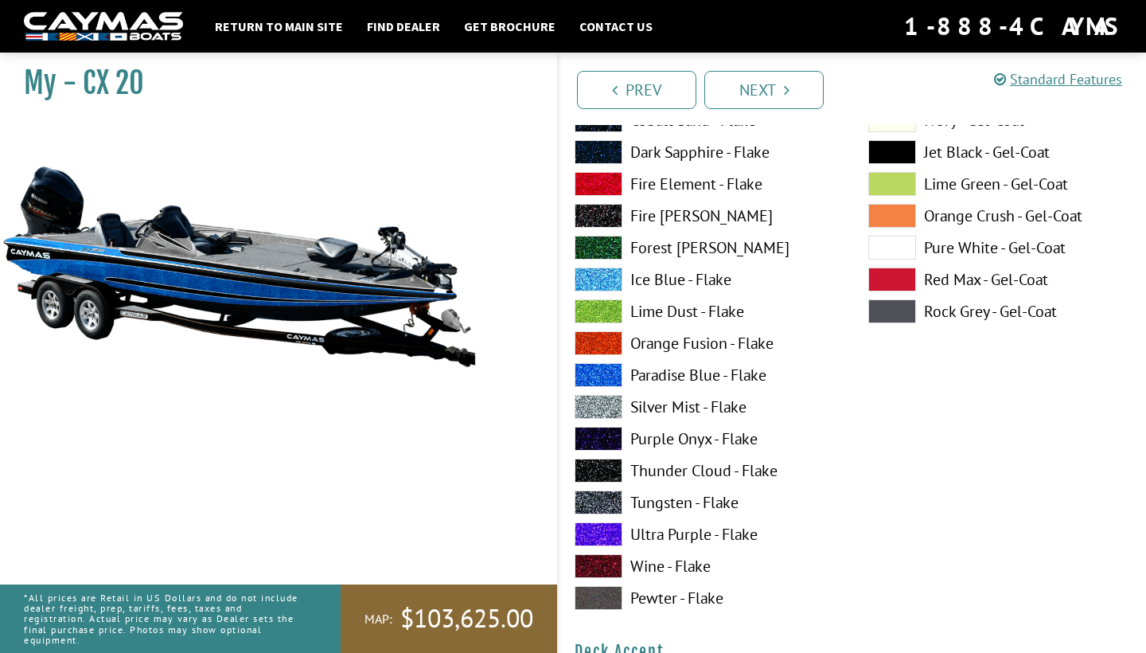
click at [668, 509] on label "Tungsten - Flake" at bounding box center [706, 502] width 262 height 24
